Goal: Task Accomplishment & Management: Manage account settings

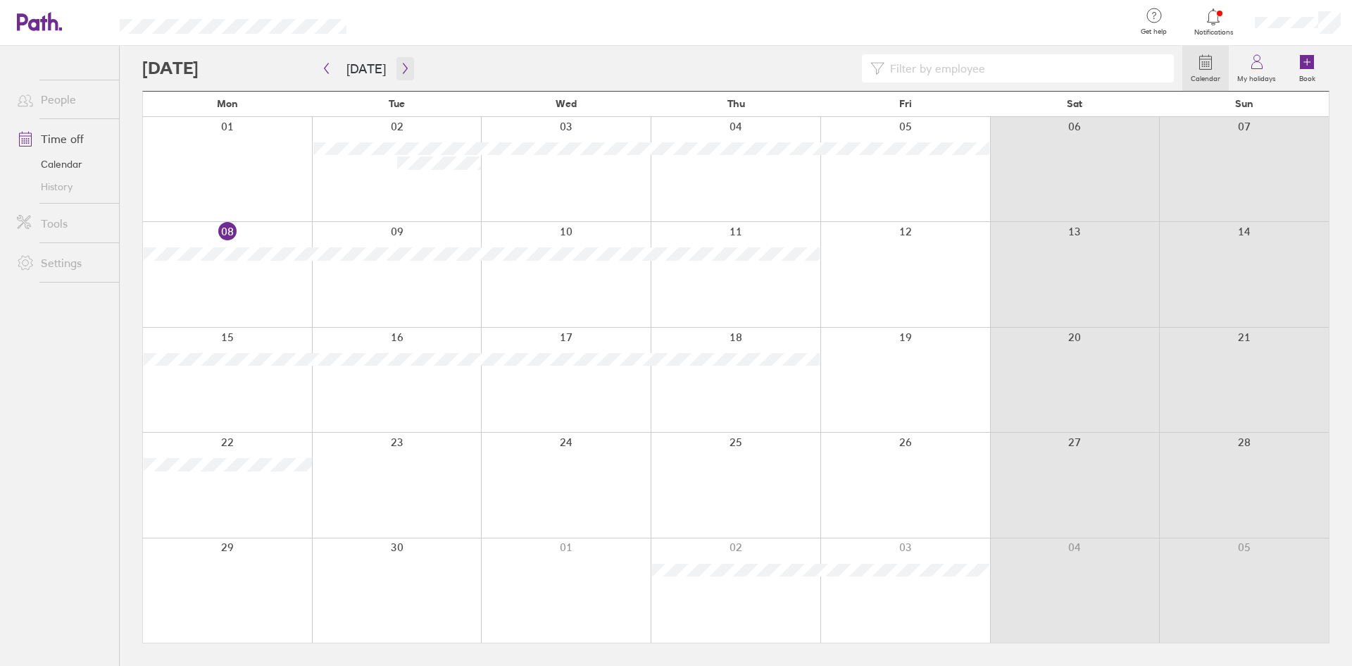
click at [403, 66] on icon "button" at bounding box center [405, 68] width 11 height 11
click at [1302, 68] on icon at bounding box center [1307, 62] width 14 height 14
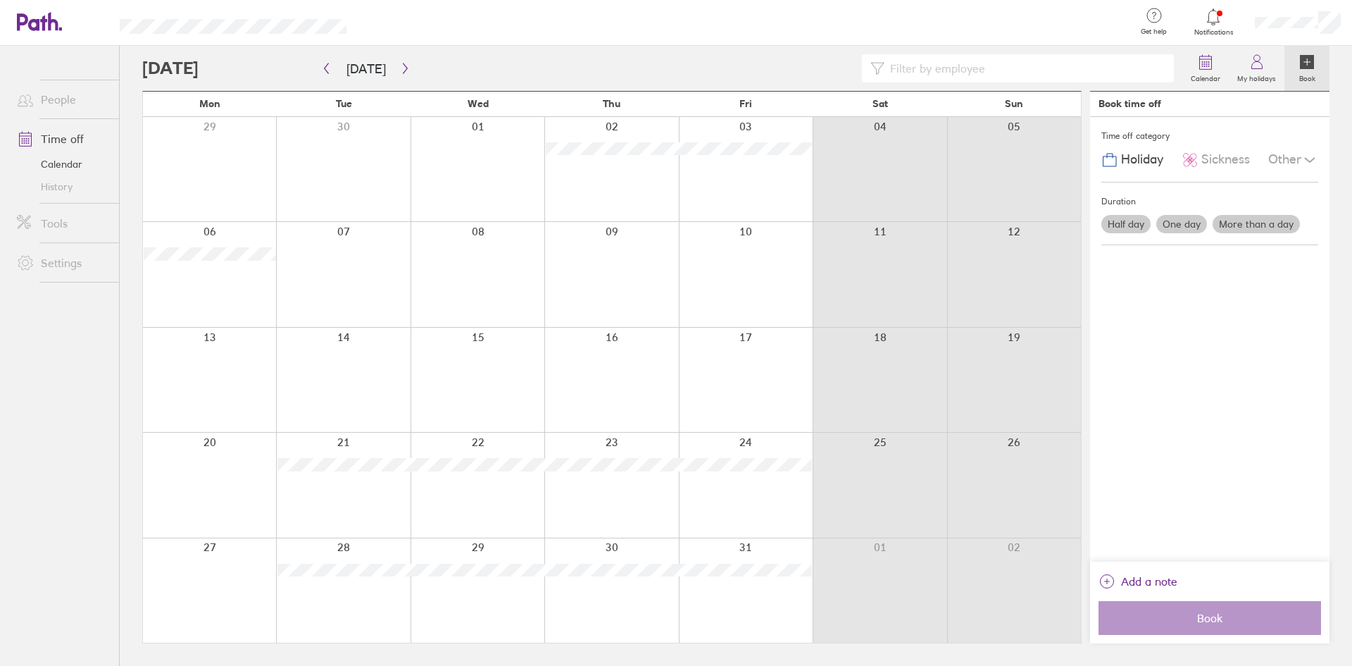
click at [1187, 221] on label "One day" at bounding box center [1182, 224] width 51 height 18
click at [0, 0] on input "One day" at bounding box center [0, 0] width 0 height 0
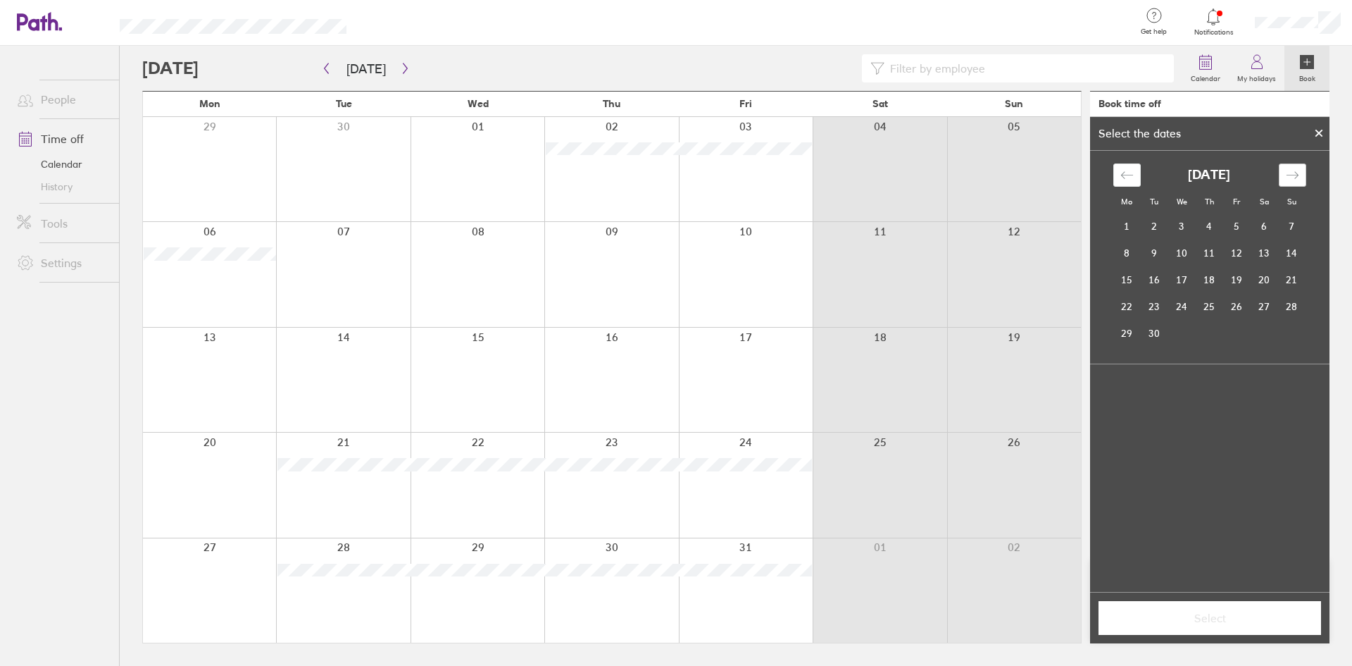
click at [1303, 163] on div "Move forward to switch to the next month." at bounding box center [1292, 174] width 27 height 23
click at [1134, 332] on td "27" at bounding box center [1127, 333] width 27 height 27
click at [1211, 618] on span "Select" at bounding box center [1210, 617] width 203 height 13
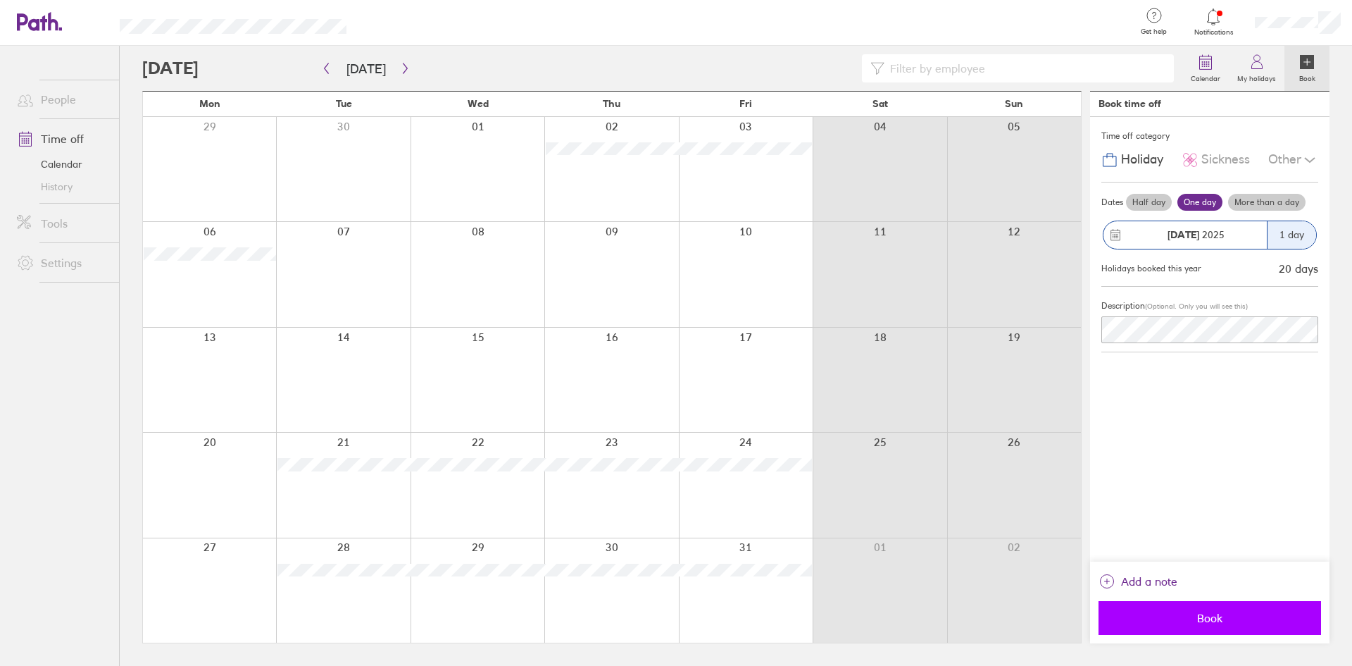
click at [1179, 616] on span "Book" at bounding box center [1210, 617] width 203 height 13
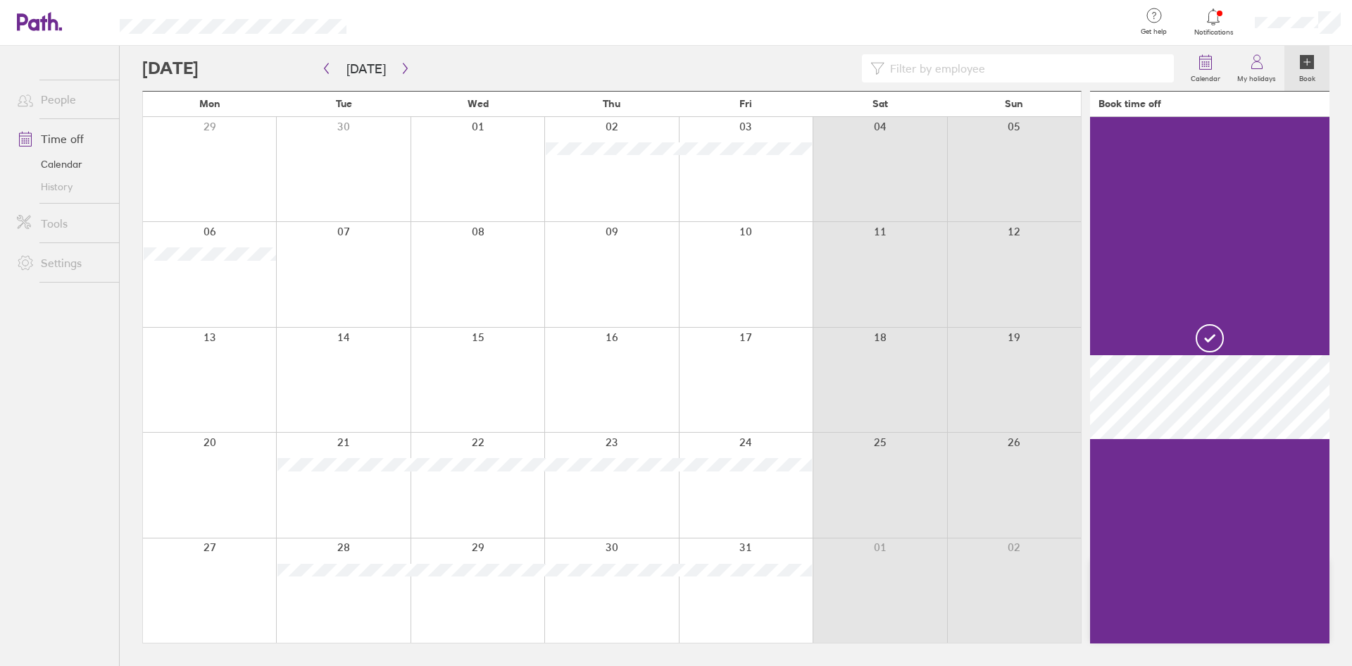
click at [1307, 60] on icon at bounding box center [1307, 62] width 14 height 14
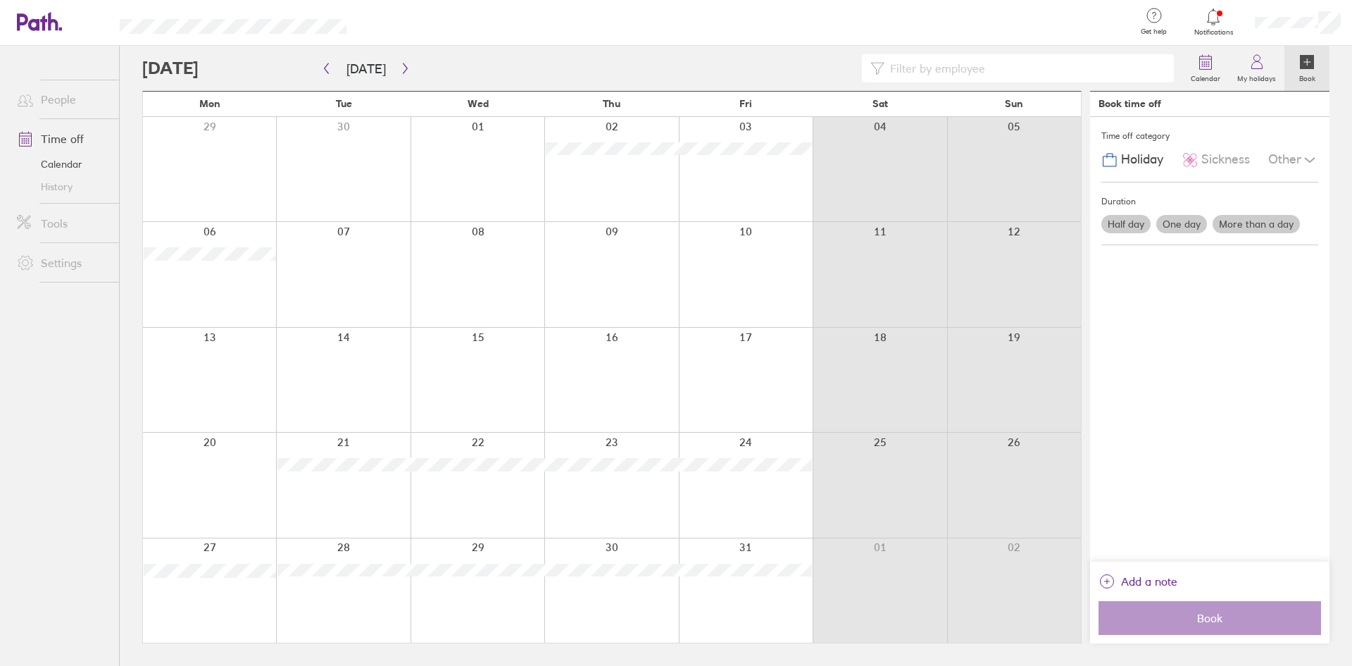
click at [1123, 226] on label "Half day" at bounding box center [1126, 224] width 49 height 18
click at [0, 0] on input "Half day" at bounding box center [0, 0] width 0 height 0
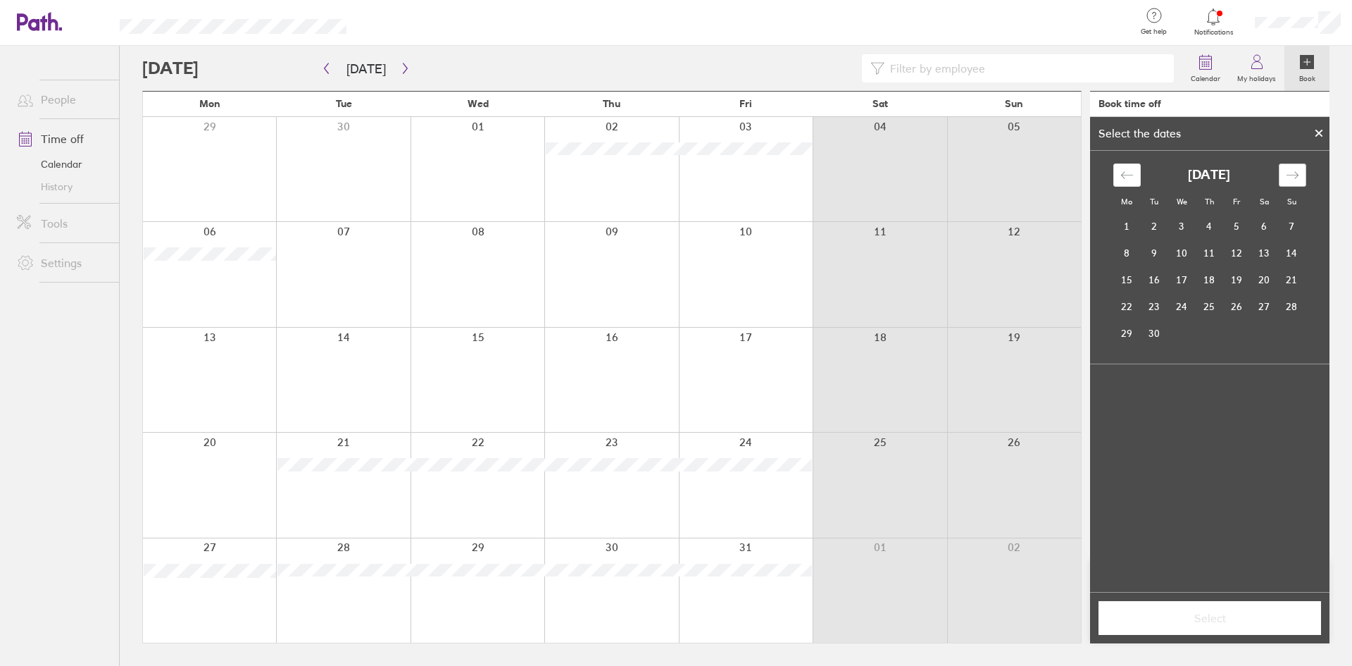
click at [1306, 175] on div "Move forward to switch to the next month." at bounding box center [1292, 174] width 27 height 23
click at [1152, 334] on td "28" at bounding box center [1154, 333] width 27 height 27
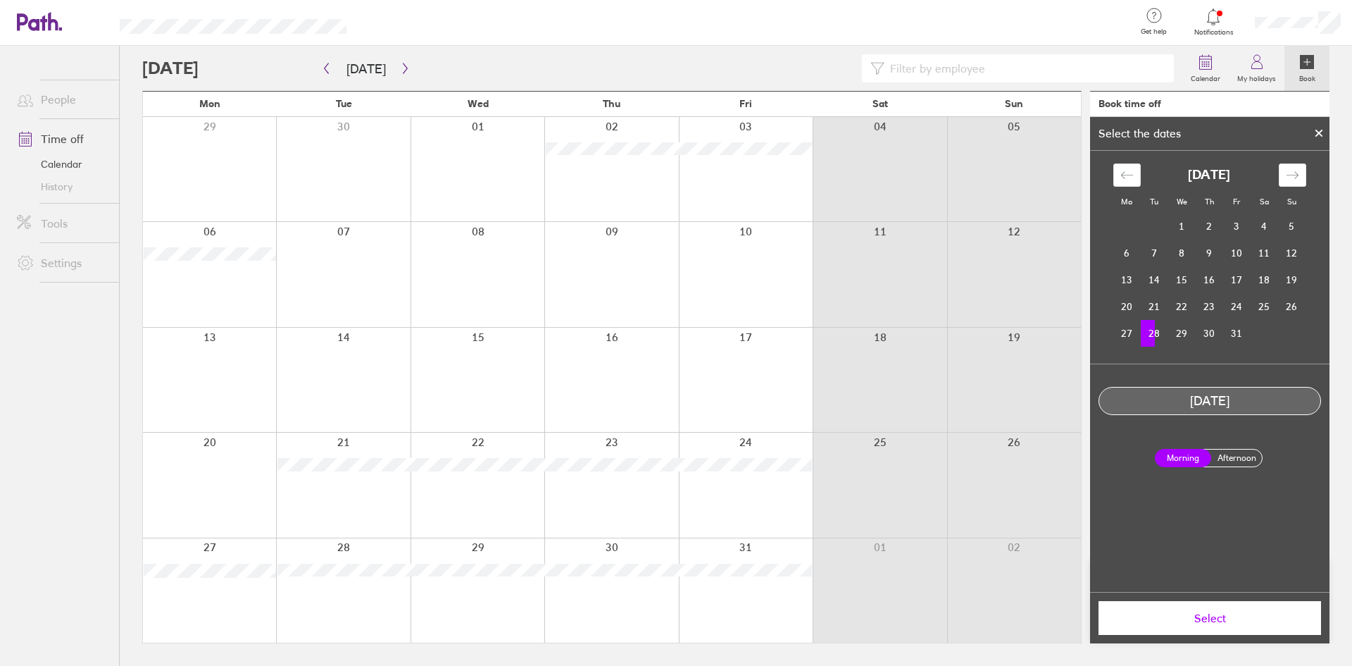
click at [1240, 455] on label "Afternoon" at bounding box center [1237, 457] width 56 height 17
click at [0, 0] on input "Afternoon" at bounding box center [0, 0] width 0 height 0
click at [1234, 620] on span "Select" at bounding box center [1210, 617] width 203 height 13
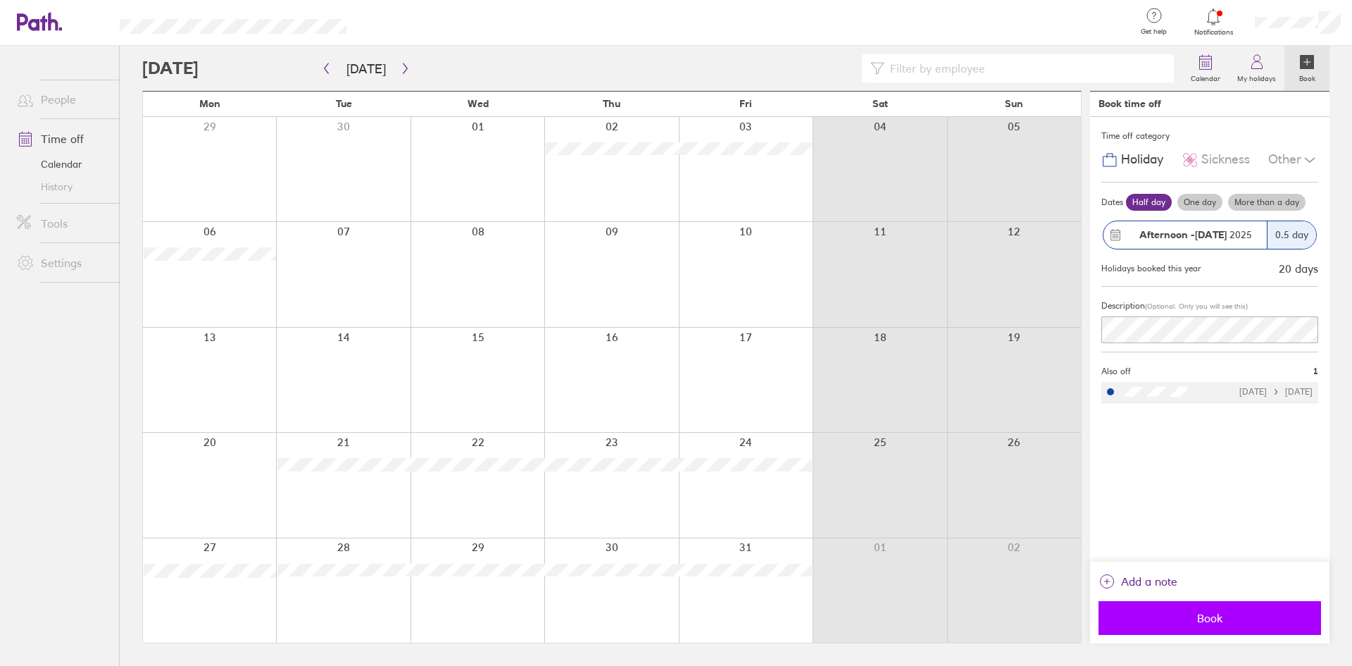
click at [1231, 614] on span "Book" at bounding box center [1210, 617] width 203 height 13
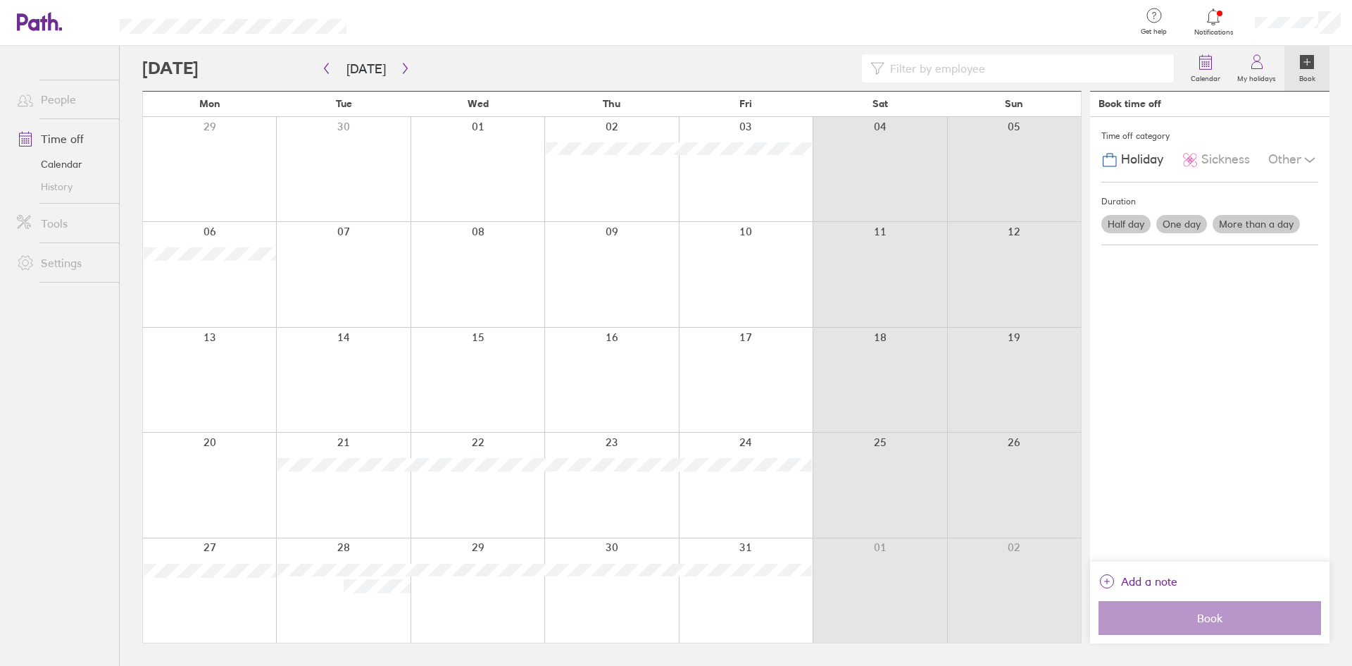
click at [1140, 220] on label "Half day" at bounding box center [1126, 224] width 49 height 18
click at [0, 0] on input "Half day" at bounding box center [0, 0] width 0 height 0
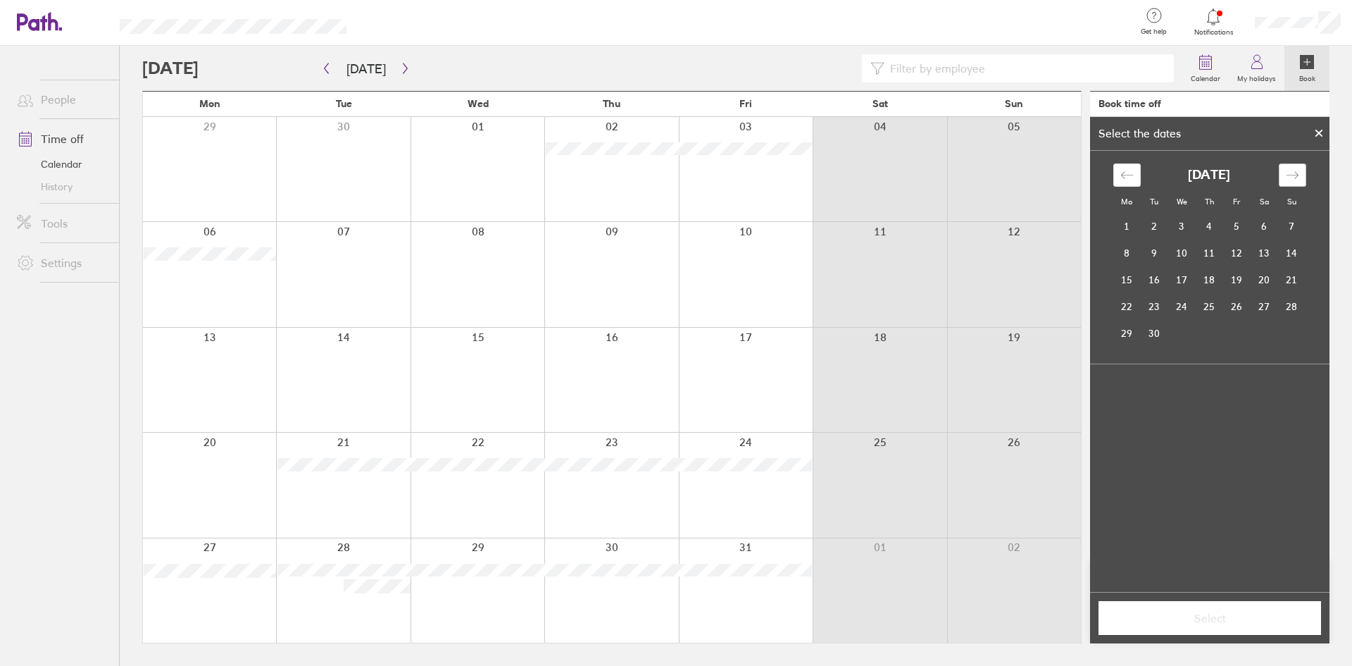
click at [1292, 168] on div "Move forward to switch to the next month." at bounding box center [1292, 174] width 27 height 23
click at [1176, 337] on td "29" at bounding box center [1182, 333] width 27 height 27
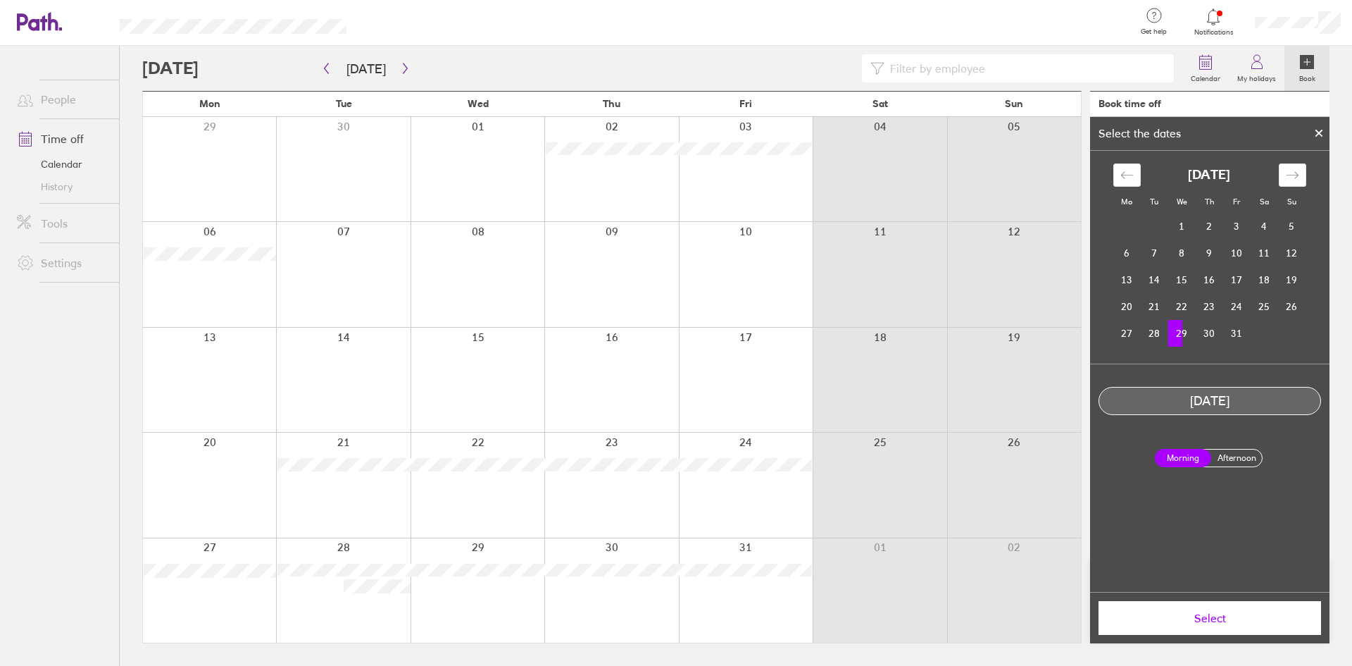
click at [1237, 455] on label "Afternoon" at bounding box center [1237, 457] width 56 height 17
click at [0, 0] on input "Afternoon" at bounding box center [0, 0] width 0 height 0
click at [1248, 620] on span "Select" at bounding box center [1210, 617] width 203 height 13
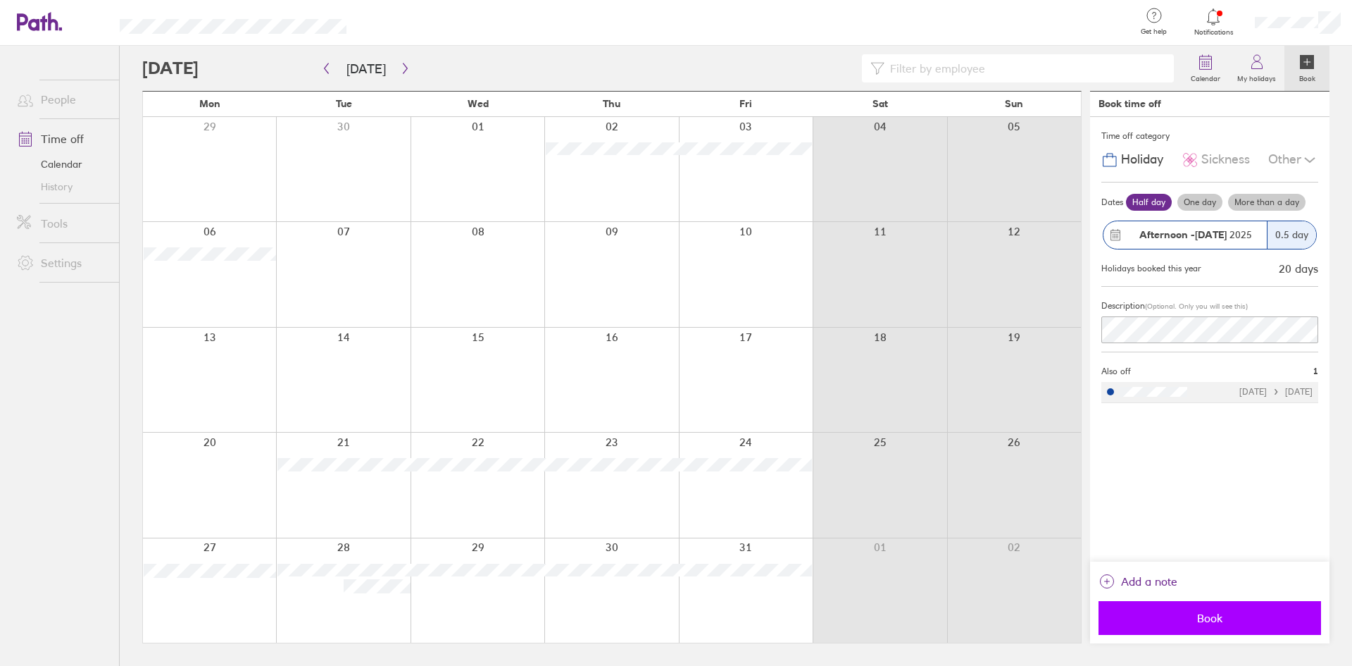
click at [1245, 611] on span "Book" at bounding box center [1210, 617] width 203 height 13
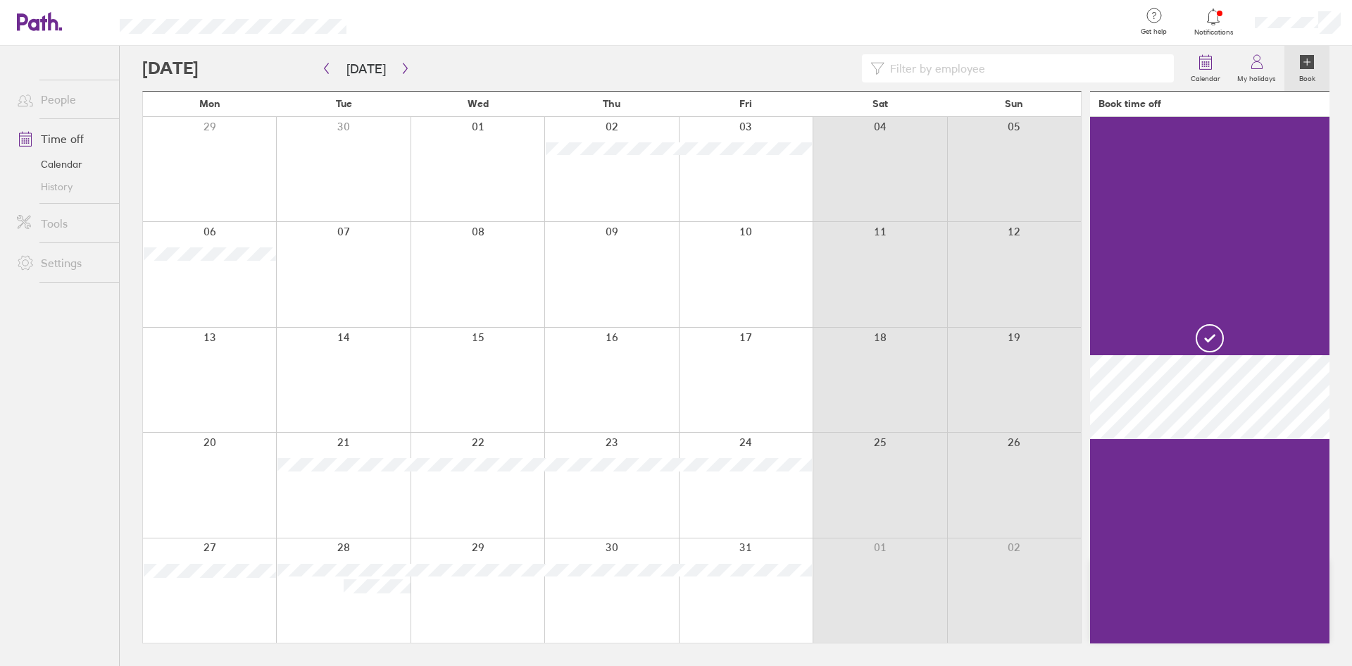
click at [1309, 61] on icon at bounding box center [1307, 62] width 14 height 14
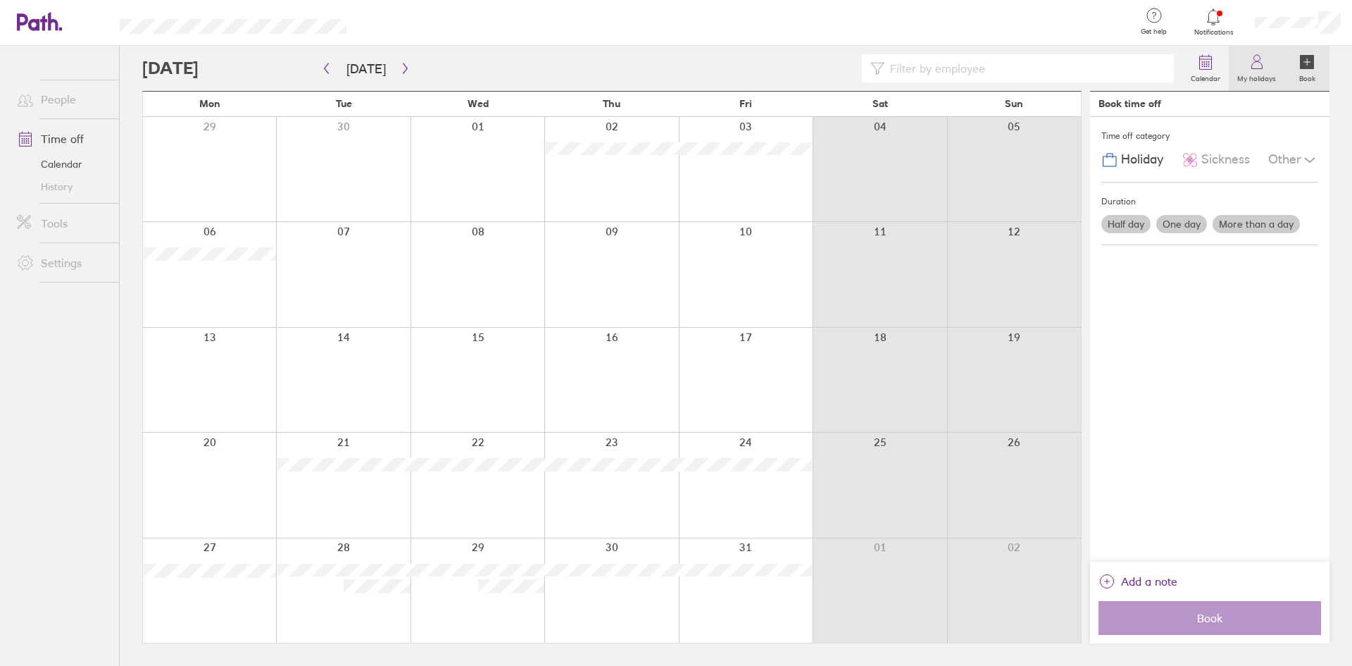
click at [1259, 72] on label "My holidays" at bounding box center [1257, 76] width 56 height 13
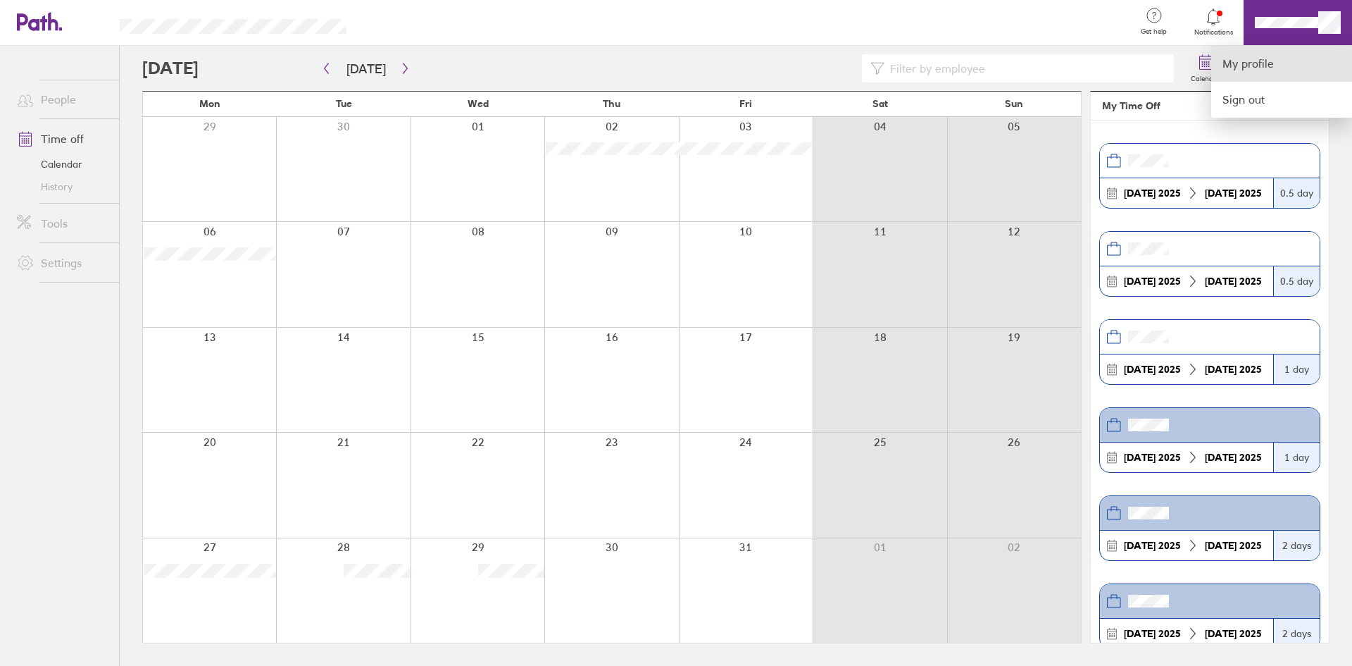
click at [1262, 60] on link "My profile" at bounding box center [1282, 64] width 141 height 36
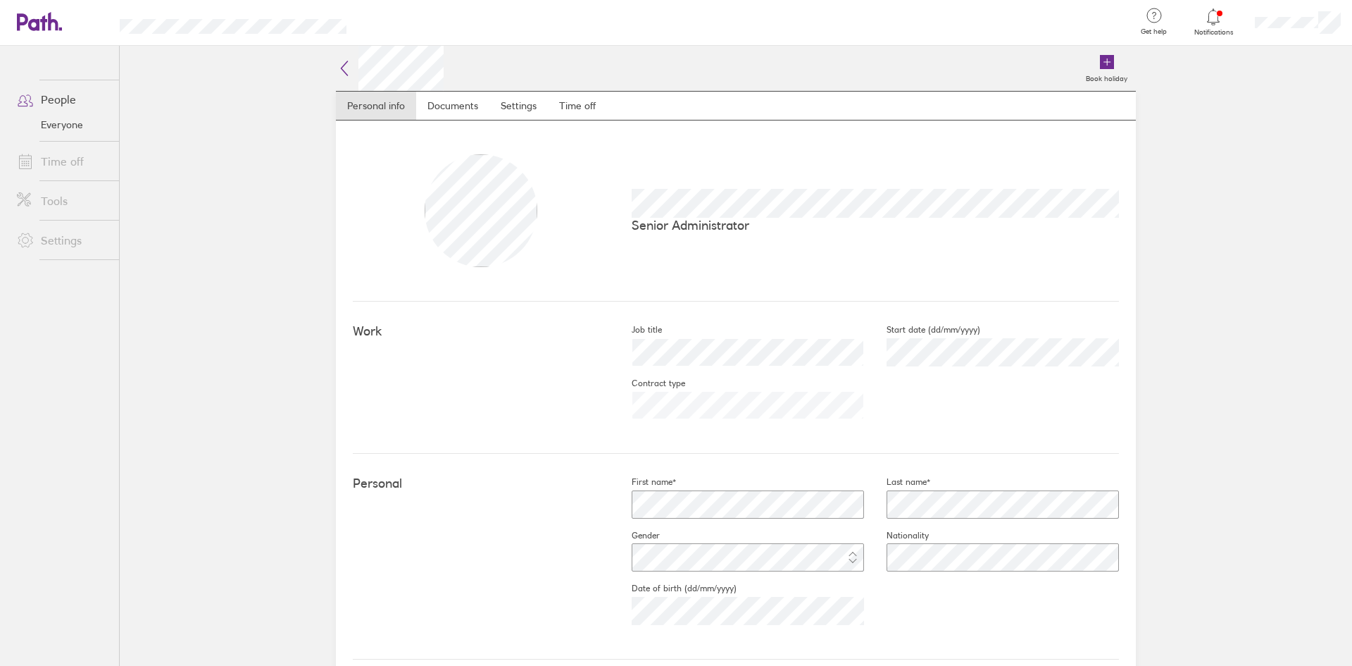
click at [75, 161] on link "Time off" at bounding box center [62, 161] width 113 height 28
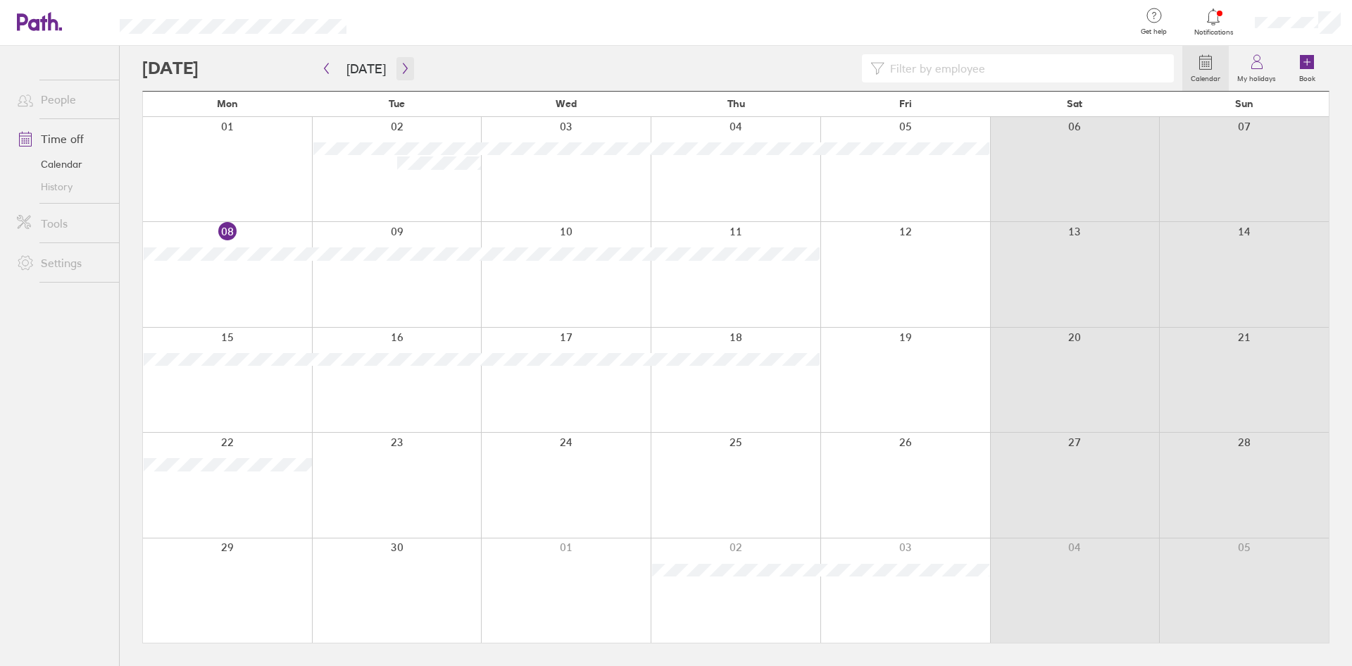
click at [400, 69] on icon "button" at bounding box center [405, 68] width 11 height 11
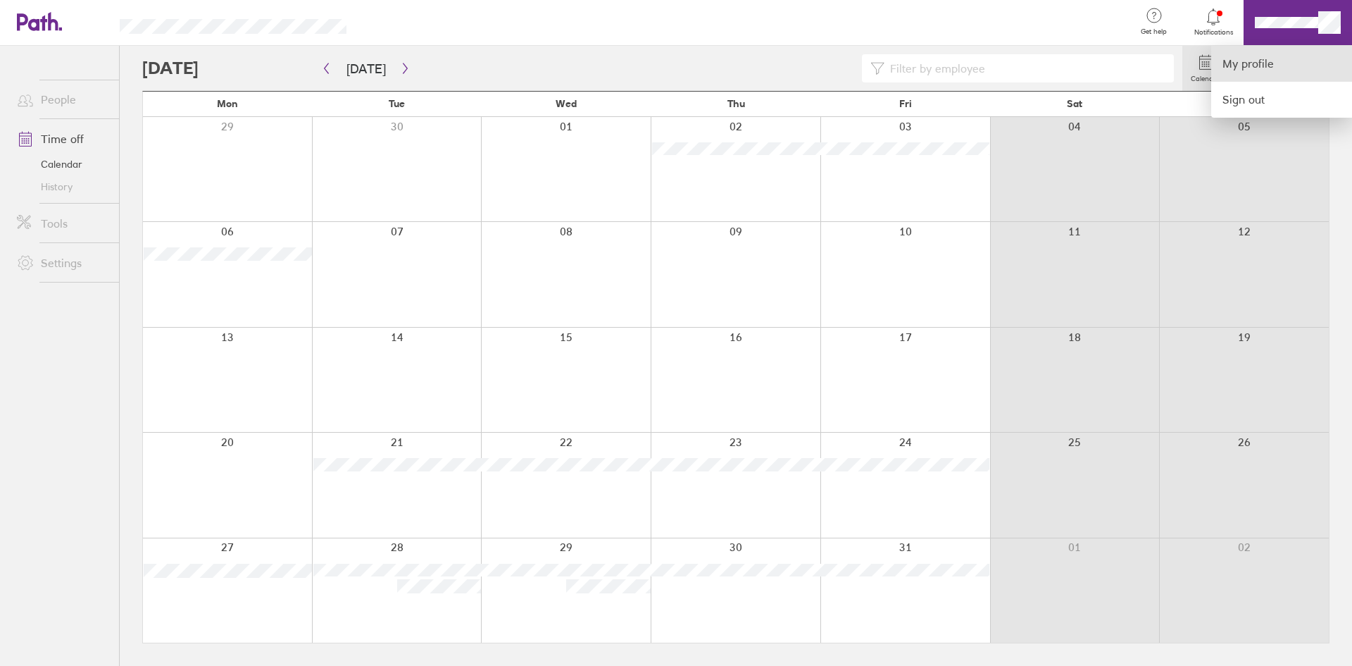
click at [1266, 63] on link "My profile" at bounding box center [1282, 64] width 141 height 36
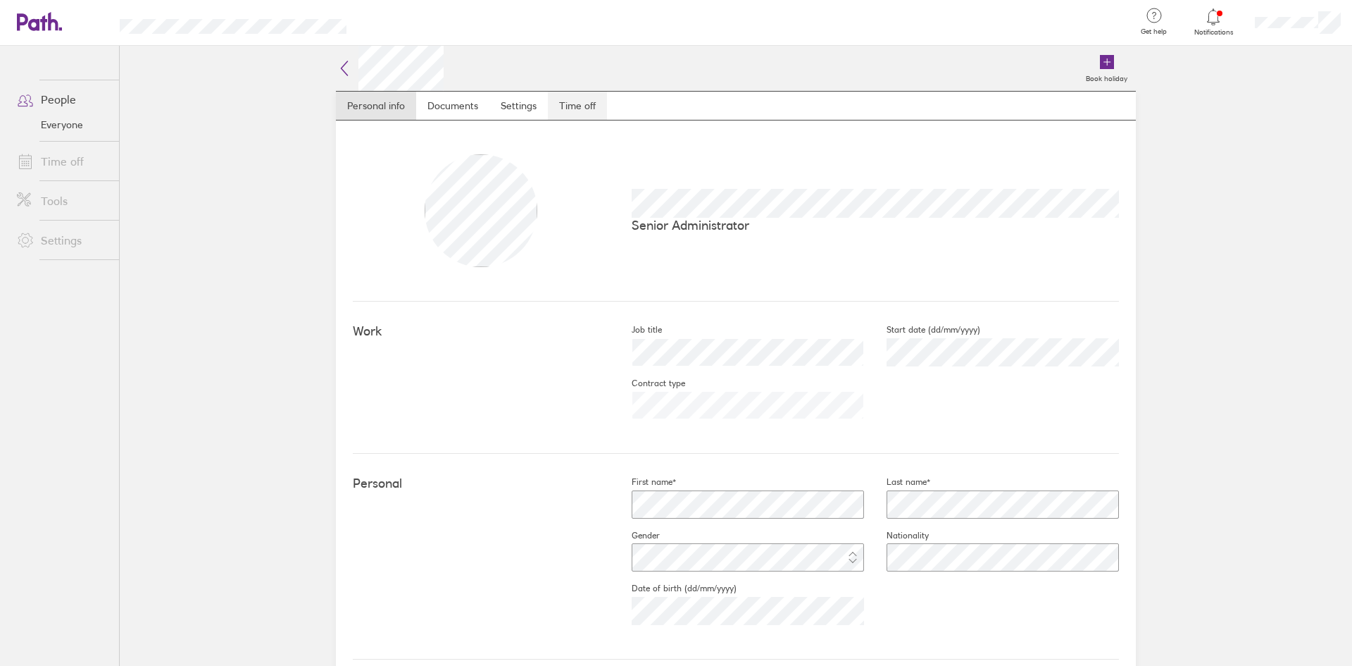
click at [580, 105] on link "Time off" at bounding box center [577, 106] width 59 height 28
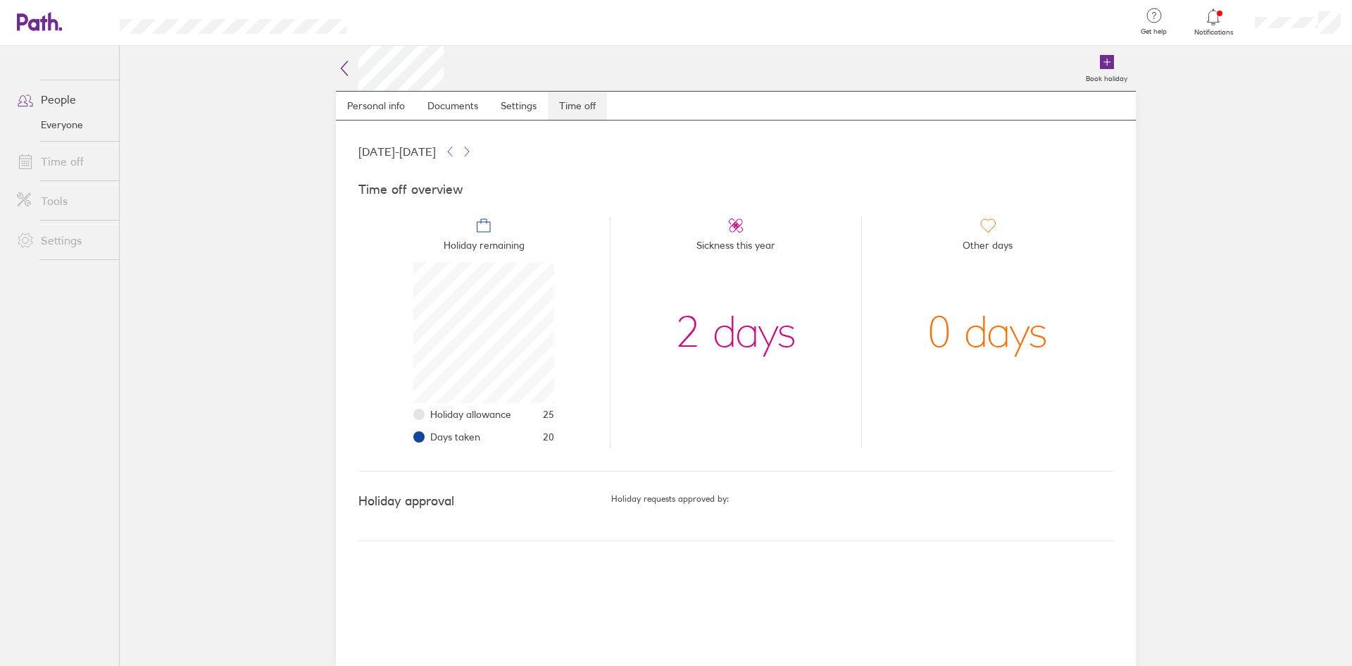
scroll to position [141, 141]
click at [77, 162] on link "Time off" at bounding box center [62, 161] width 113 height 28
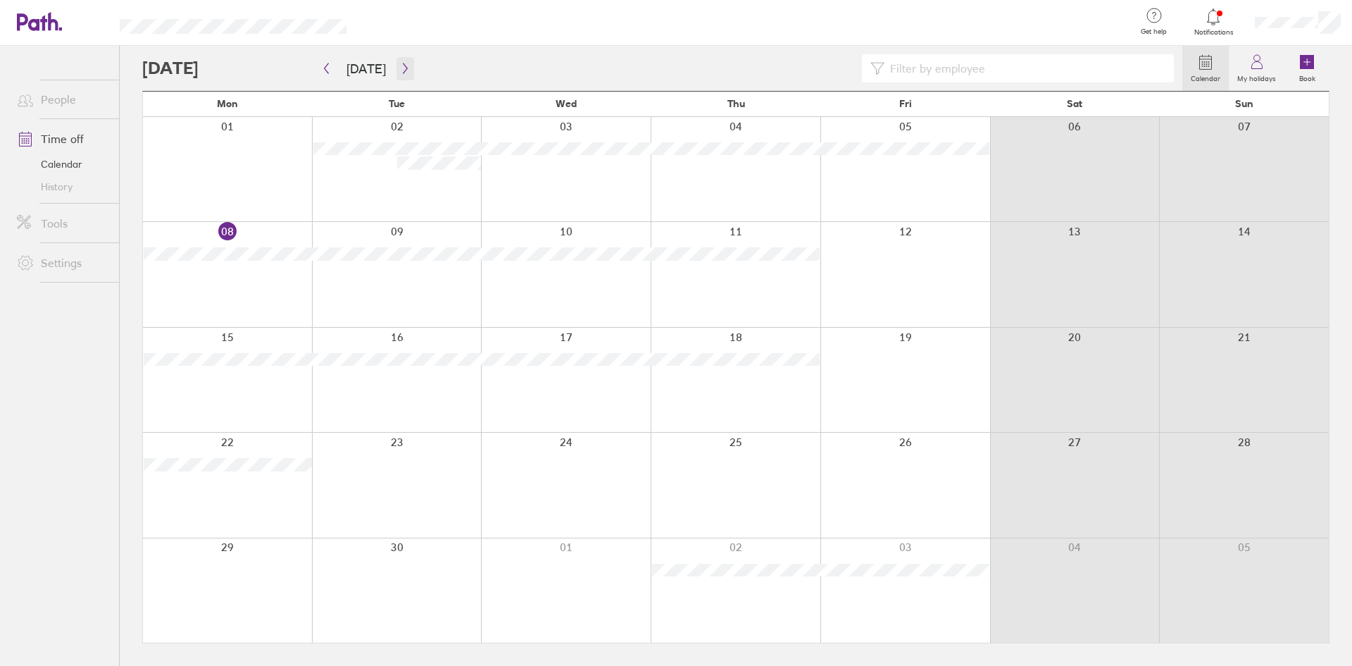
click at [400, 66] on icon "button" at bounding box center [405, 68] width 11 height 11
click at [1307, 63] on icon at bounding box center [1307, 62] width 0 height 6
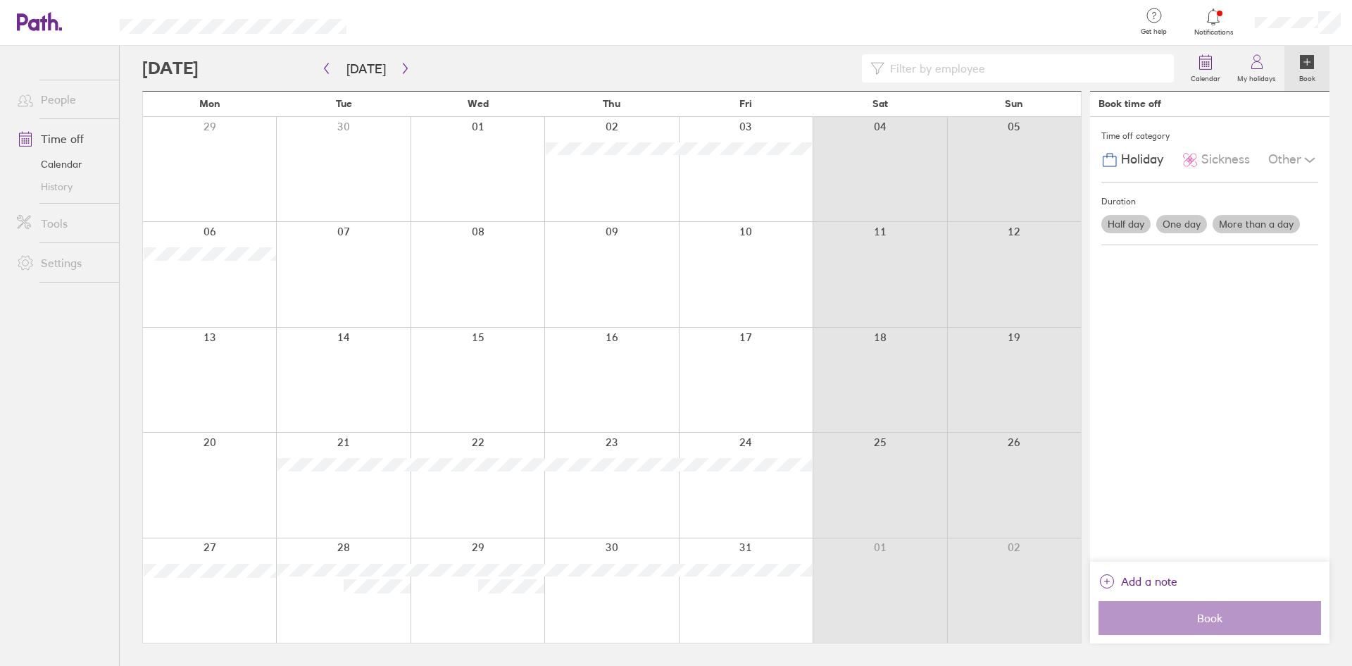
click at [1194, 221] on label "One day" at bounding box center [1182, 224] width 51 height 18
click at [0, 0] on input "One day" at bounding box center [0, 0] width 0 height 0
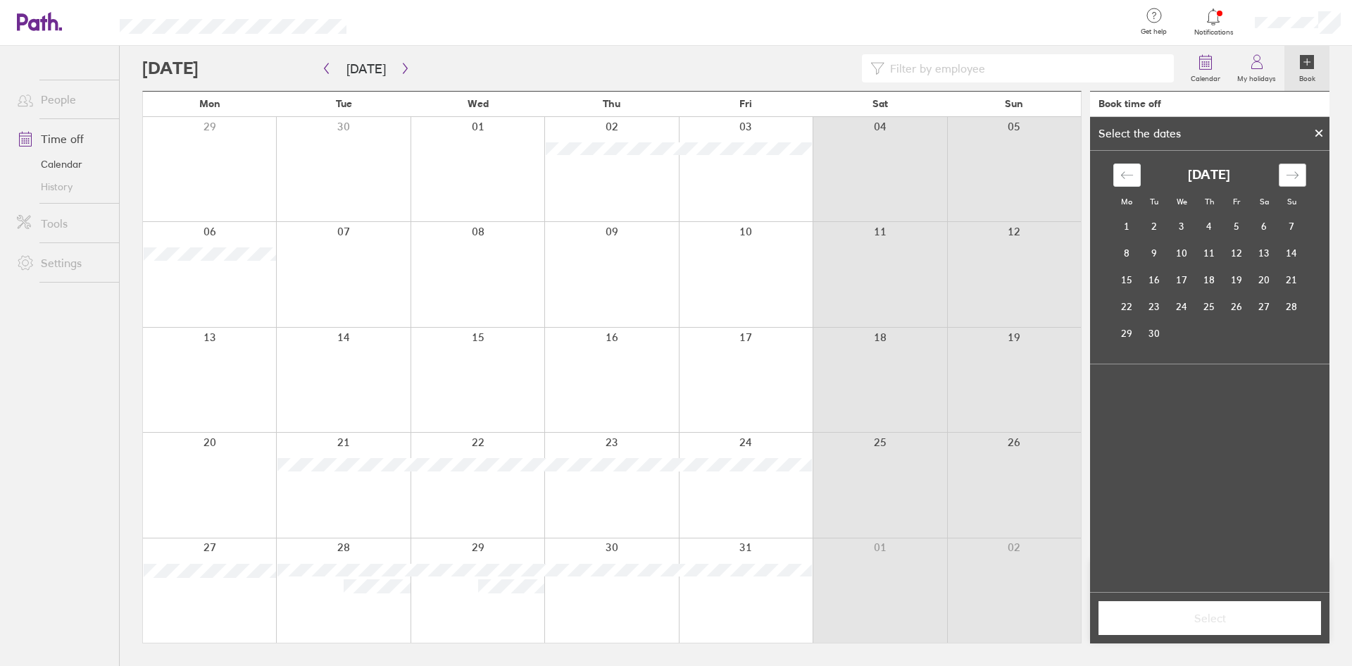
click at [1290, 172] on icon "Move forward to switch to the next month." at bounding box center [1292, 174] width 13 height 13
click at [1214, 329] on td "30" at bounding box center [1209, 333] width 27 height 27
click at [1216, 616] on span "Select" at bounding box center [1210, 617] width 203 height 13
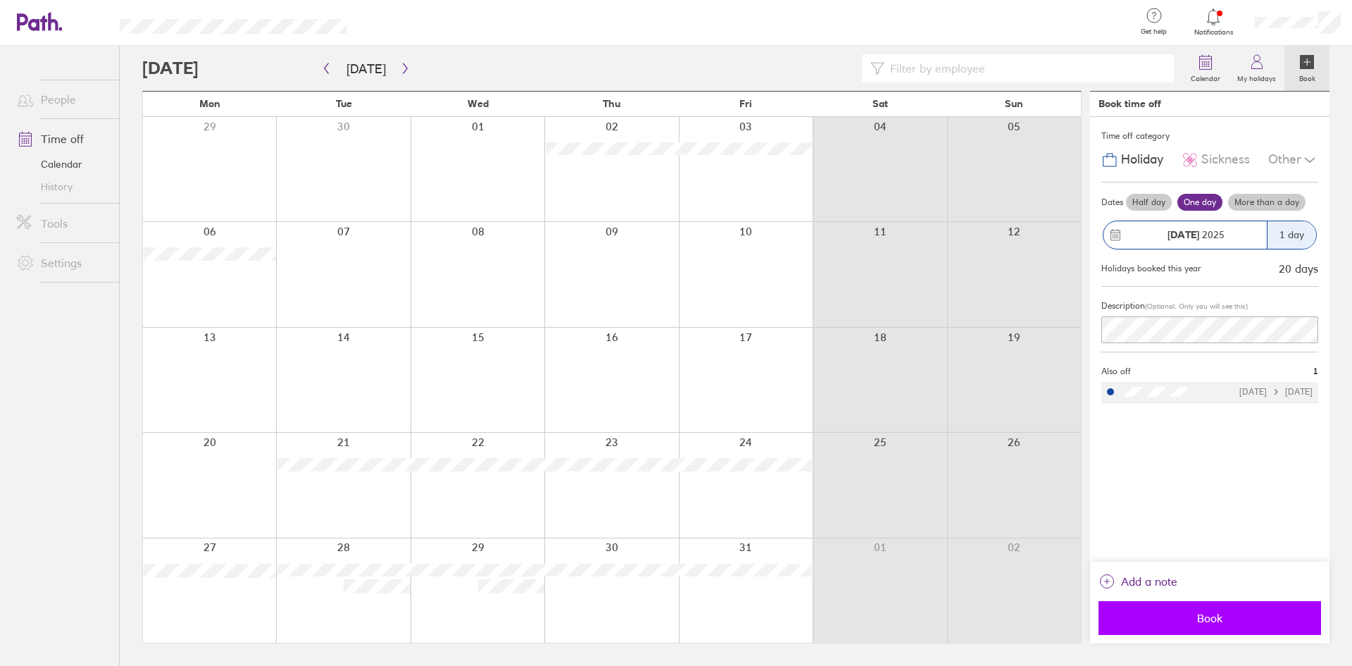
click at [1214, 619] on span "Book" at bounding box center [1210, 617] width 203 height 13
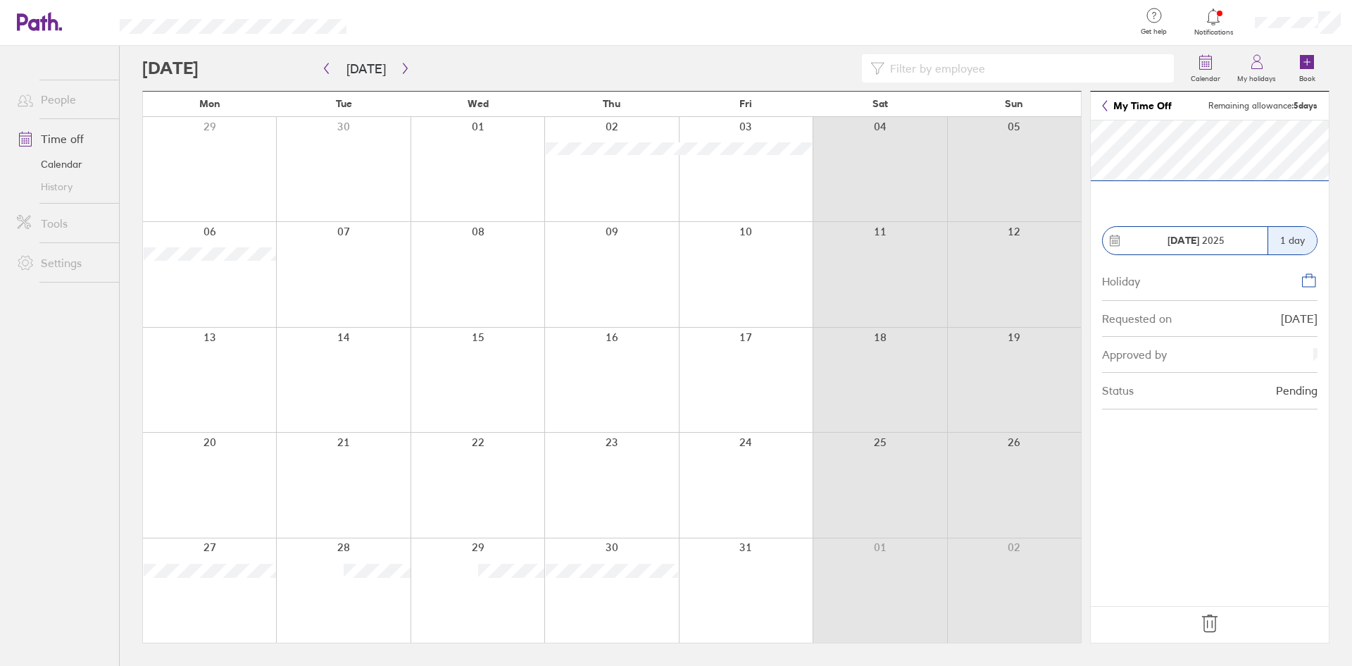
click at [1211, 620] on icon at bounding box center [1210, 623] width 23 height 23
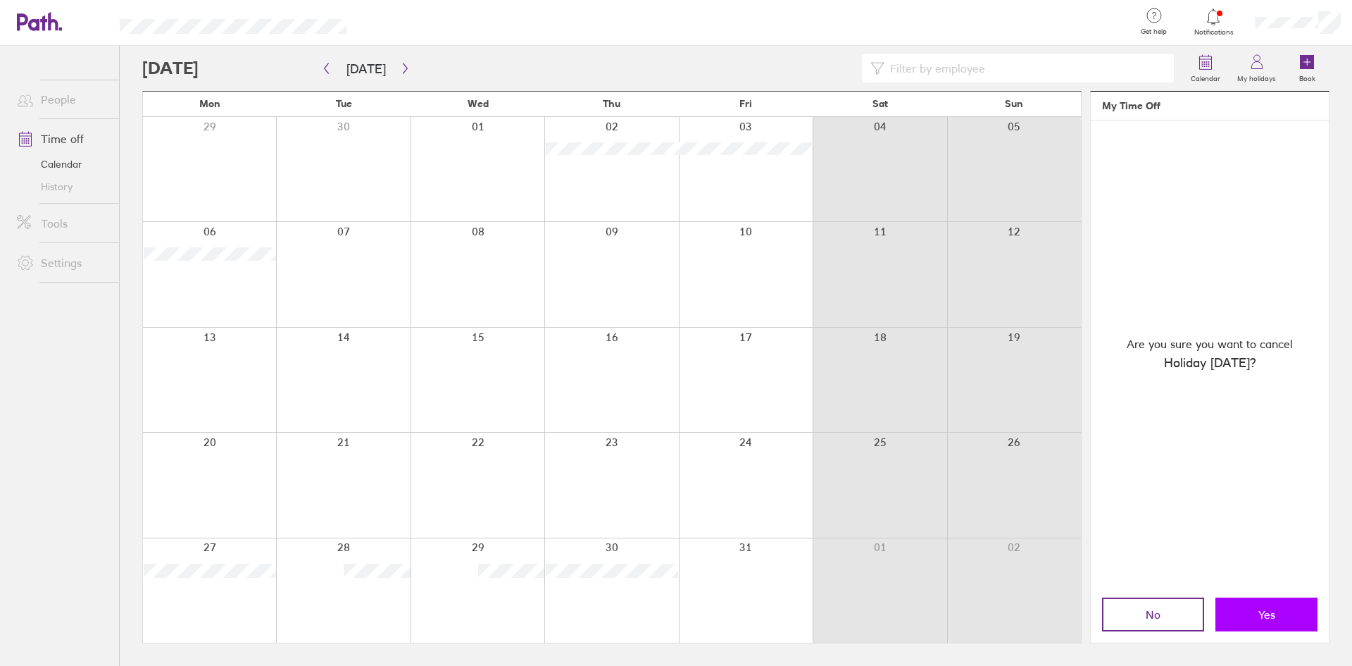
click at [1278, 620] on button "Yes" at bounding box center [1267, 614] width 102 height 34
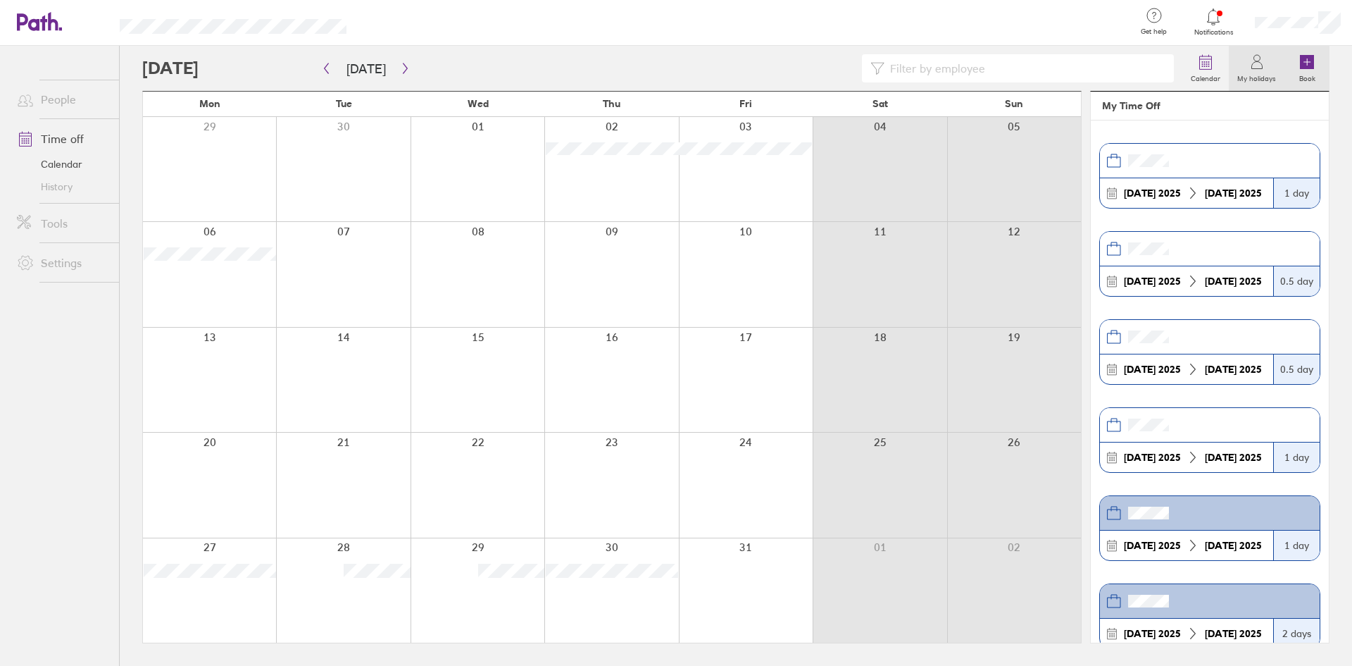
click at [1312, 62] on icon at bounding box center [1307, 62] width 14 height 14
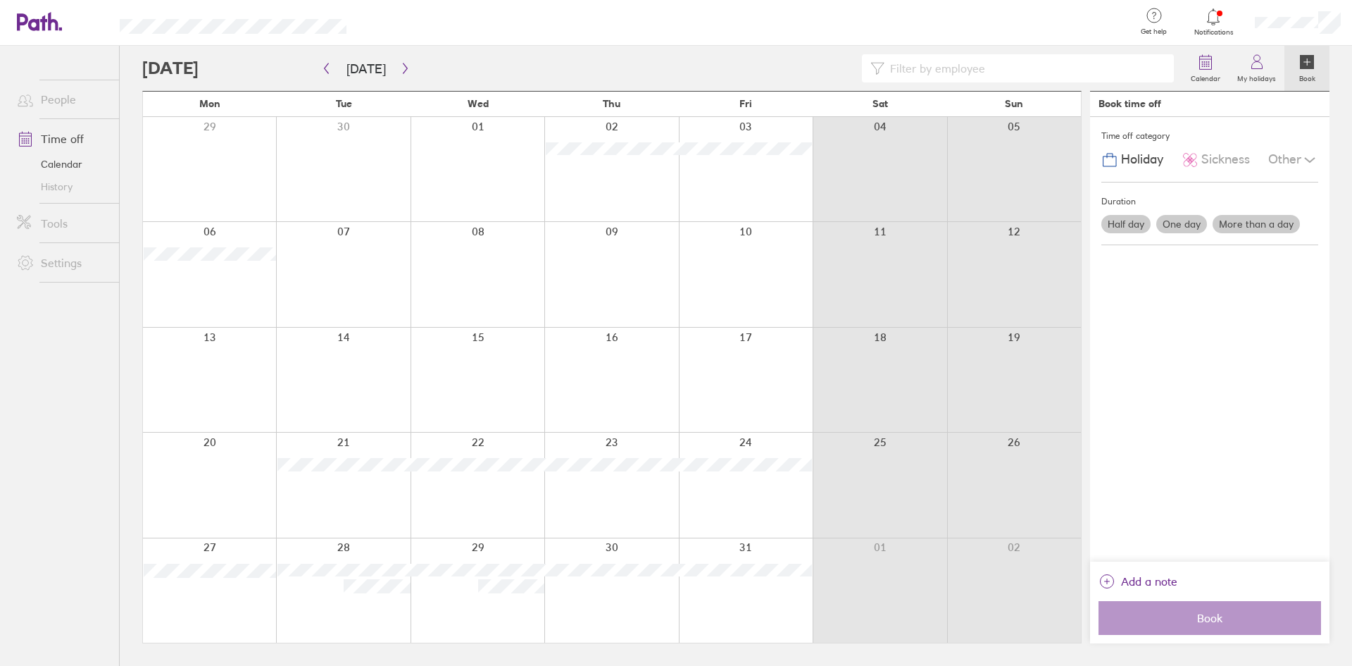
click at [1262, 218] on label "More than a day" at bounding box center [1256, 224] width 87 height 18
click at [0, 0] on input "More than a day" at bounding box center [0, 0] width 0 height 0
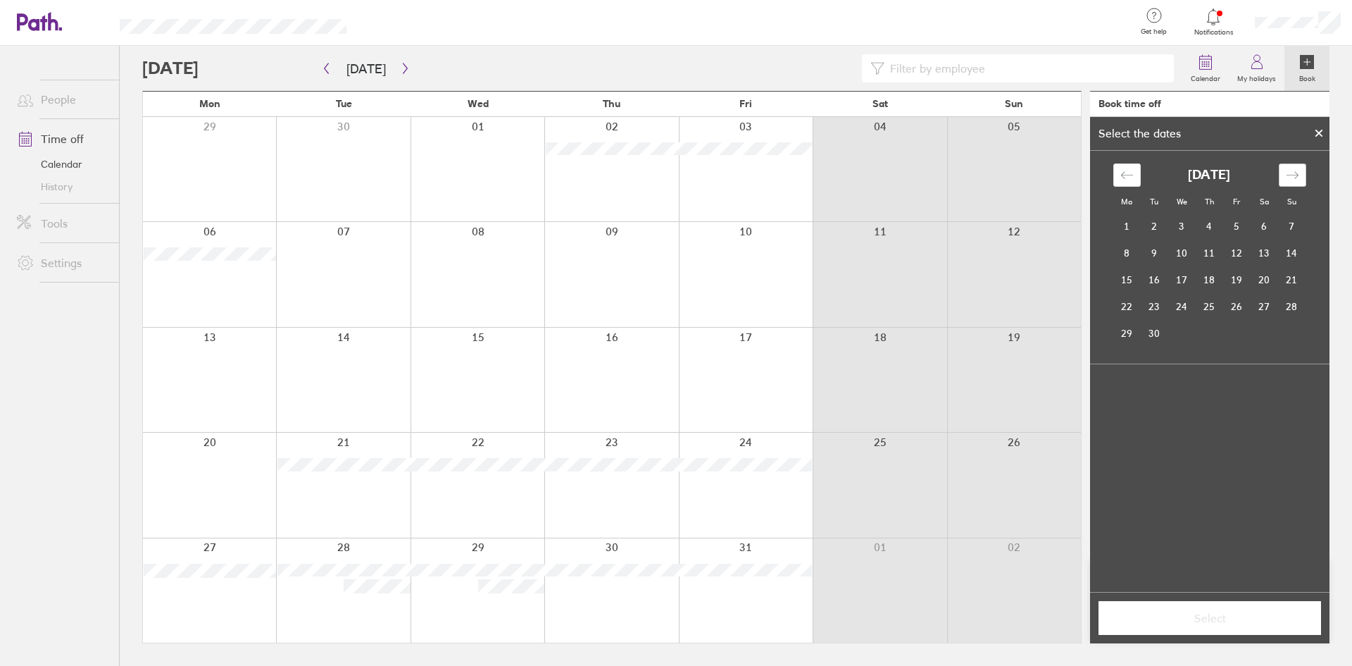
click at [1289, 169] on icon "Move forward to switch to the next month." at bounding box center [1292, 174] width 13 height 13
click at [1203, 335] on td "30" at bounding box center [1209, 333] width 27 height 27
click at [1231, 335] on td "31" at bounding box center [1237, 333] width 27 height 27
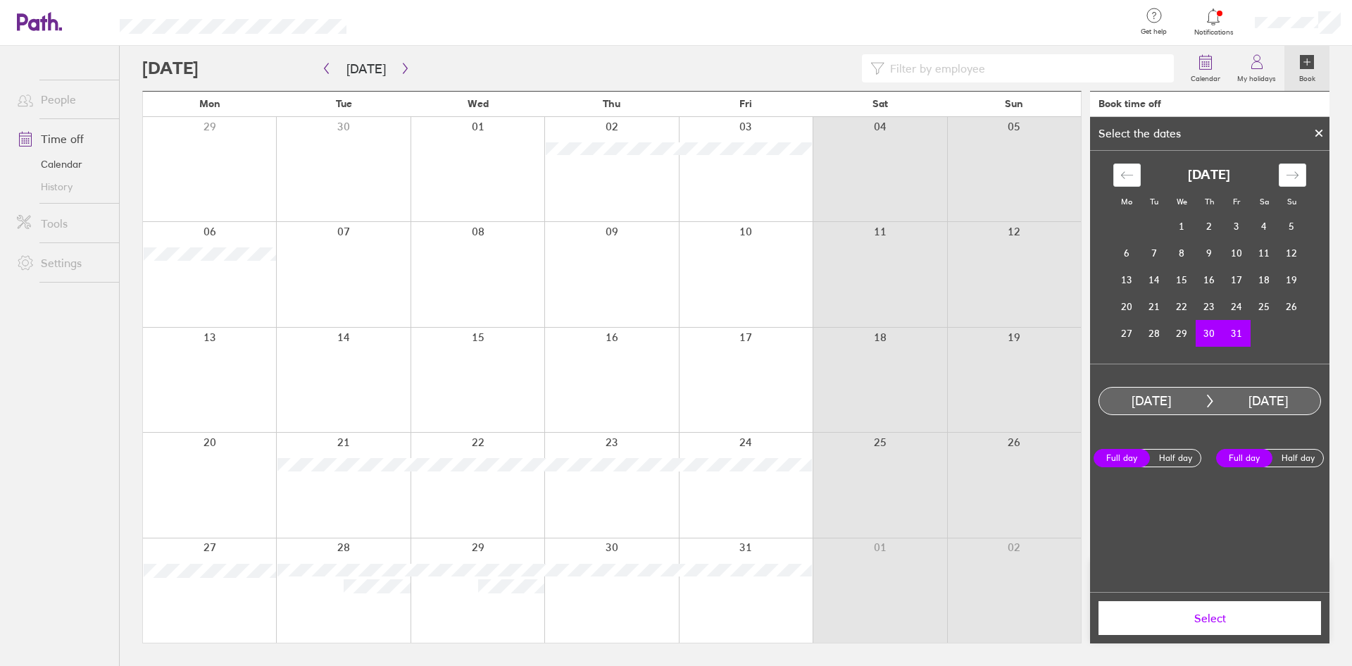
click at [1234, 615] on span "Select" at bounding box center [1210, 617] width 203 height 13
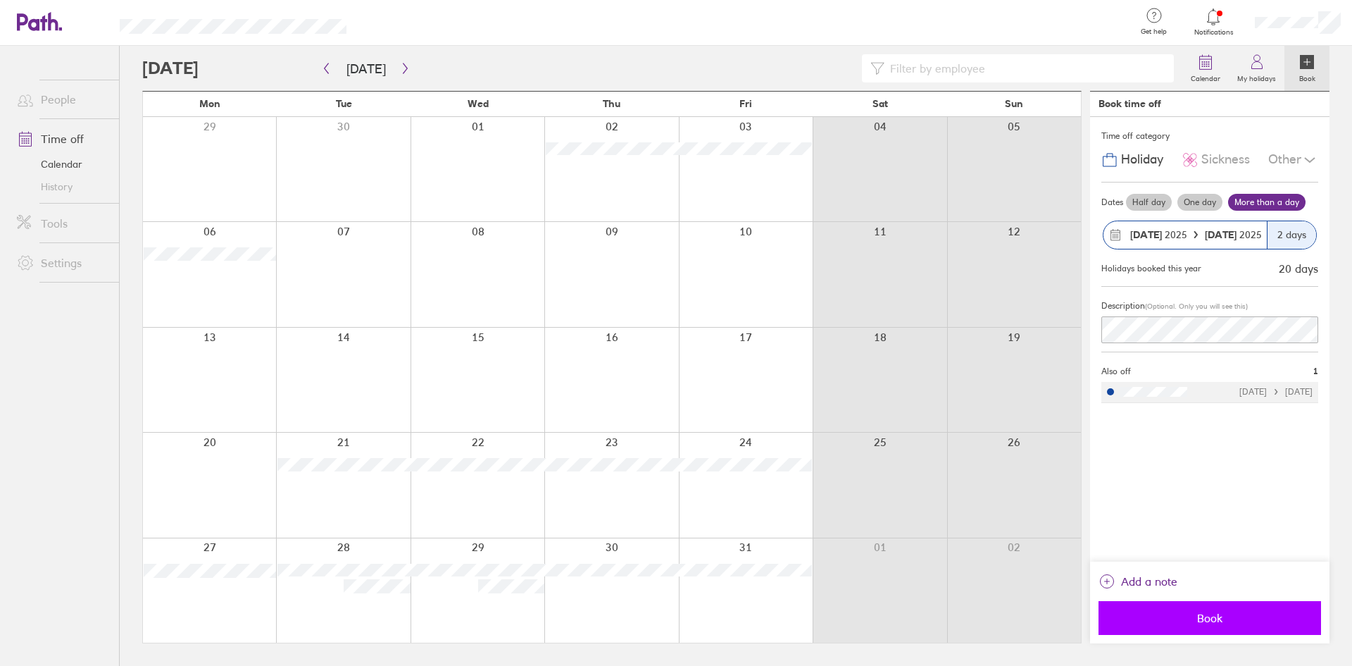
click at [1211, 614] on span "Book" at bounding box center [1210, 617] width 203 height 13
